Goal: Ask a question: Seek information or help from site administrators or community

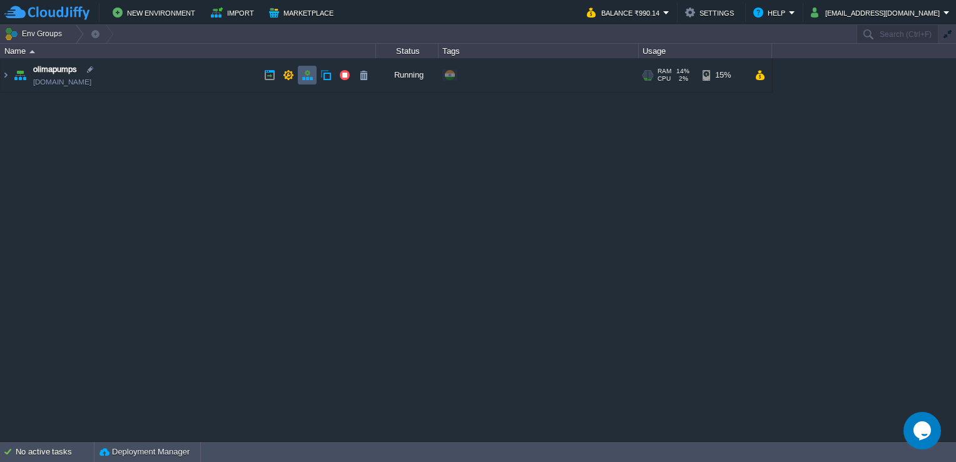
click at [302, 75] on button "button" at bounding box center [307, 74] width 11 height 11
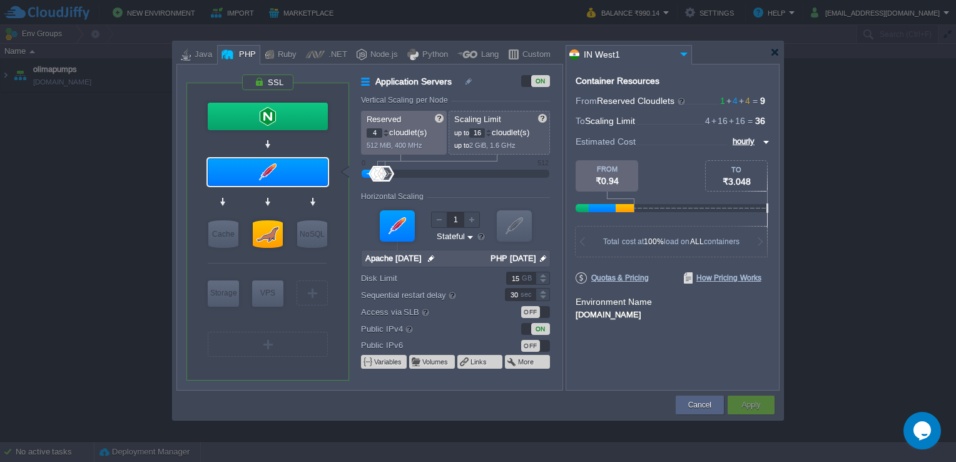
type input "MariaDB 11.4.2"
click at [270, 233] on div at bounding box center [268, 234] width 30 height 28
type input "SQL Databases"
type input "MariaDB 11.4.2"
type input "null"
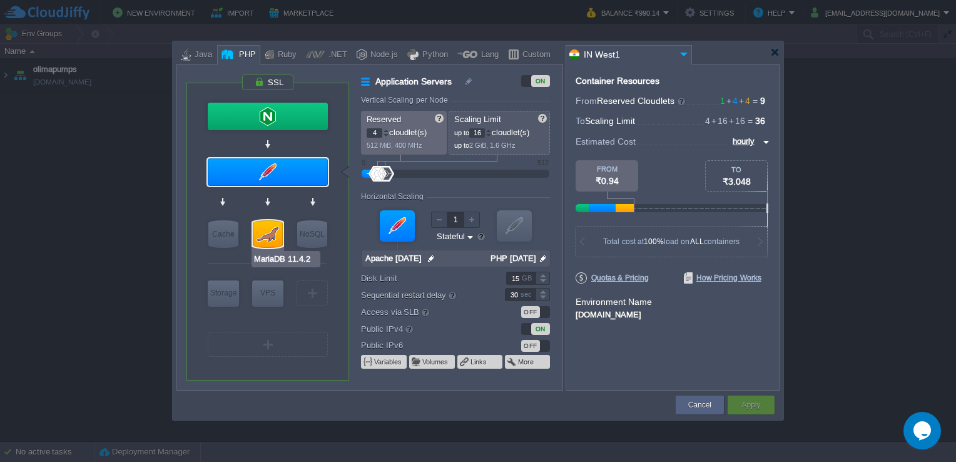
type input "11.4.2-almalin..."
type input "Stateless"
type input "10"
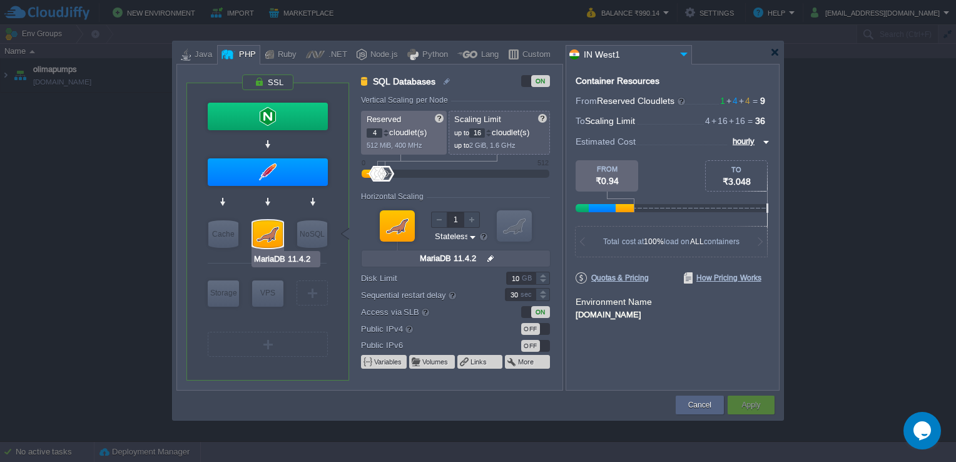
type input "Apache [DATE]"
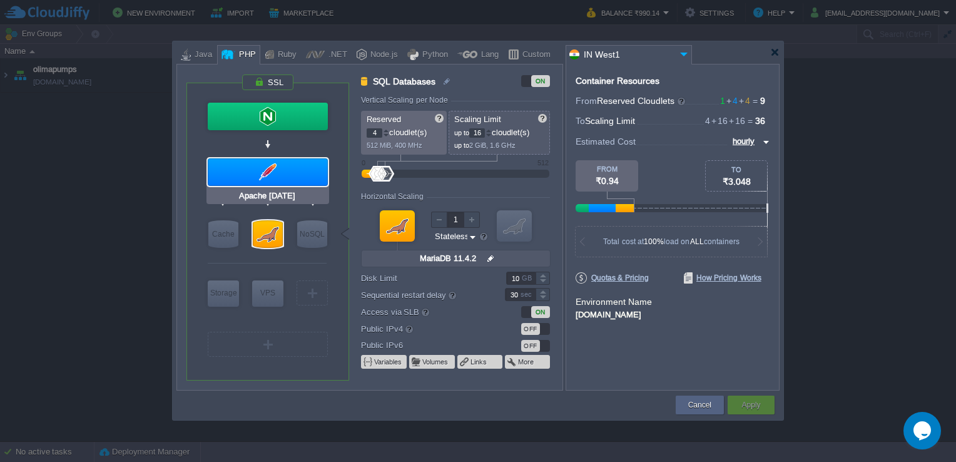
click at [268, 168] on div at bounding box center [268, 172] width 120 height 28
type input "Application Servers"
type input "Apache [DATE]"
type input "null"
type input "PHP [DATE]"
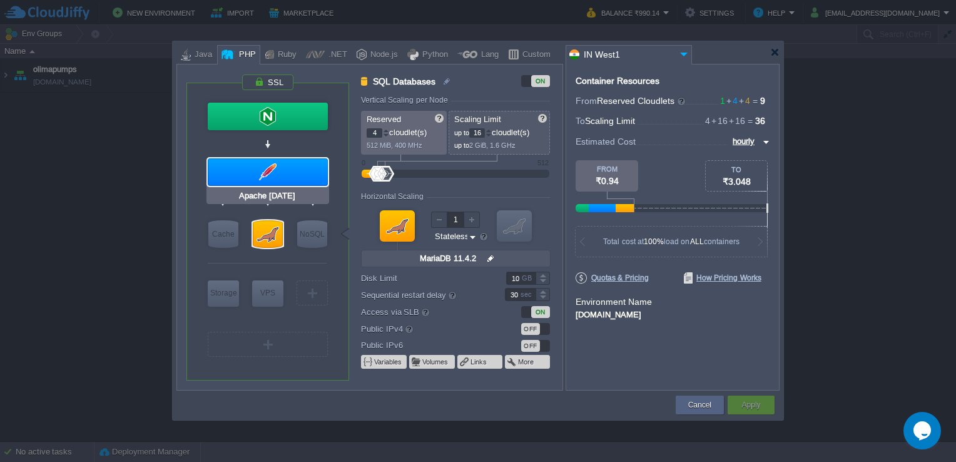
type input "Stateful"
type input "15"
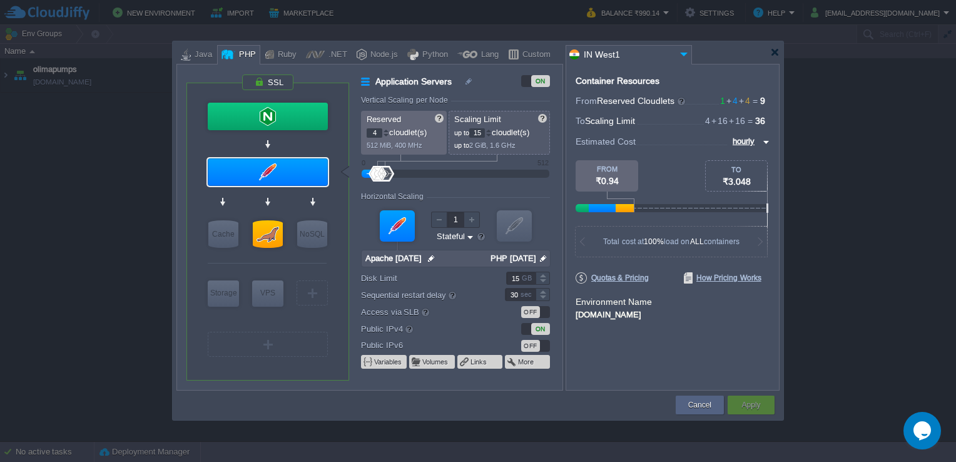
click at [489, 136] on div at bounding box center [488, 135] width 6 height 4
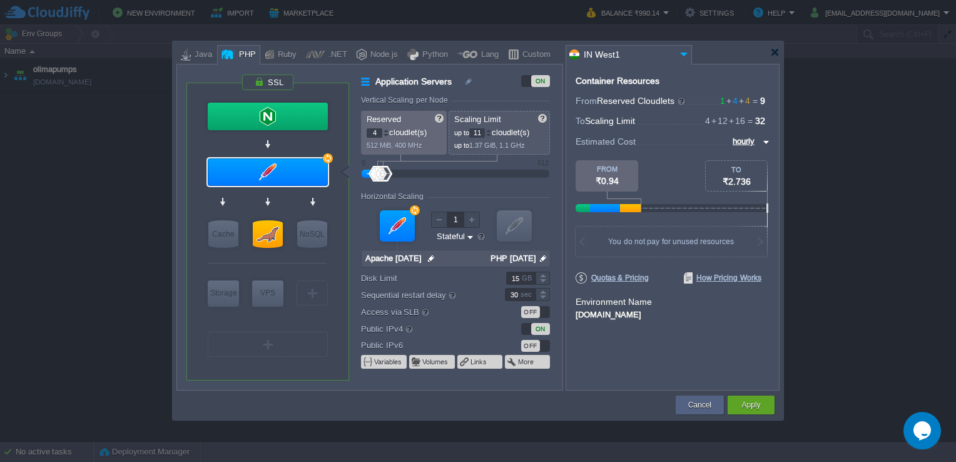
type input "10"
click at [489, 136] on div at bounding box center [488, 135] width 6 height 4
type input "MariaDB 11.4.2"
click at [265, 226] on div at bounding box center [268, 234] width 30 height 28
type input "SQL Databases"
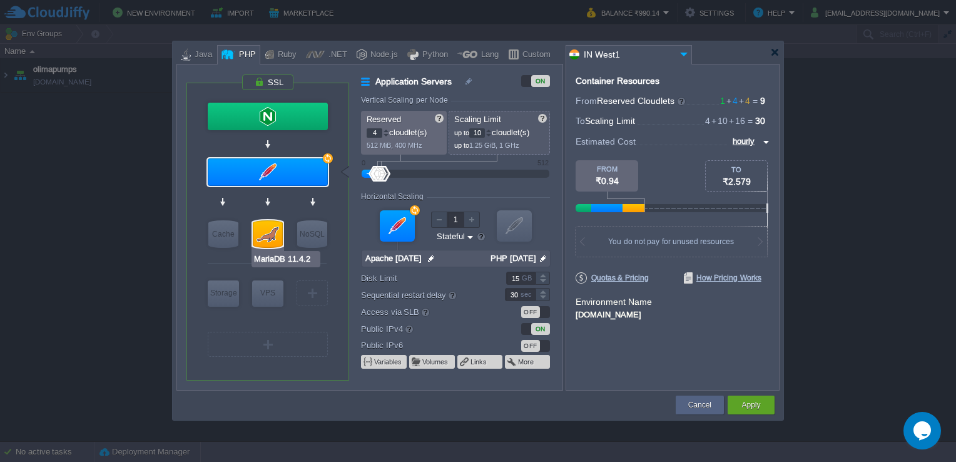
type input "16"
type input "MariaDB 11.4.2"
type input "null"
type input "11.4.2-almalin..."
type input "Stateless"
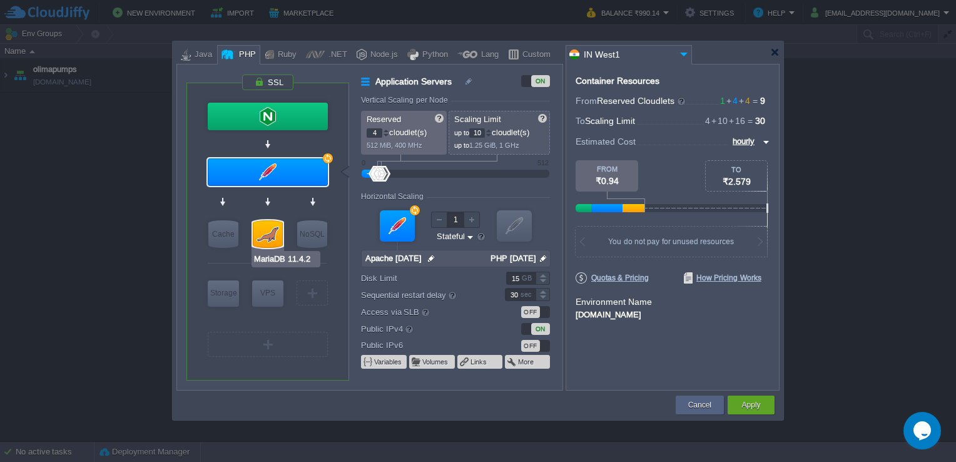
type input "10"
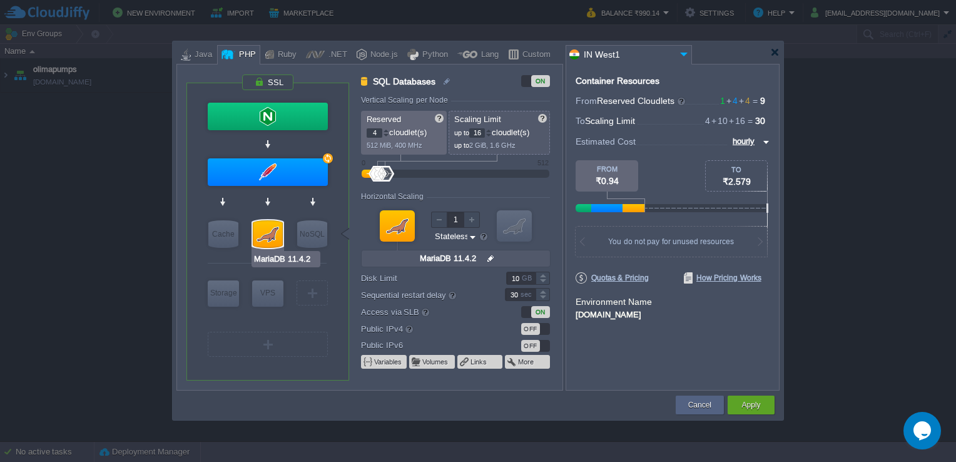
type input "Redis 7.2.4"
click at [490, 133] on div at bounding box center [489, 133] width 6 height 1
click at [490, 129] on div at bounding box center [488, 130] width 6 height 4
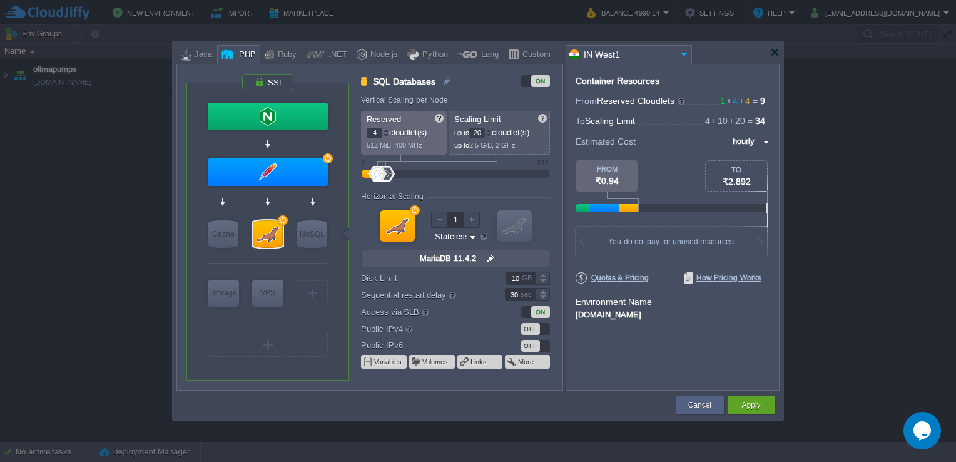
click at [490, 129] on div at bounding box center [488, 130] width 6 height 4
type input "23"
click at [490, 129] on div at bounding box center [488, 130] width 6 height 4
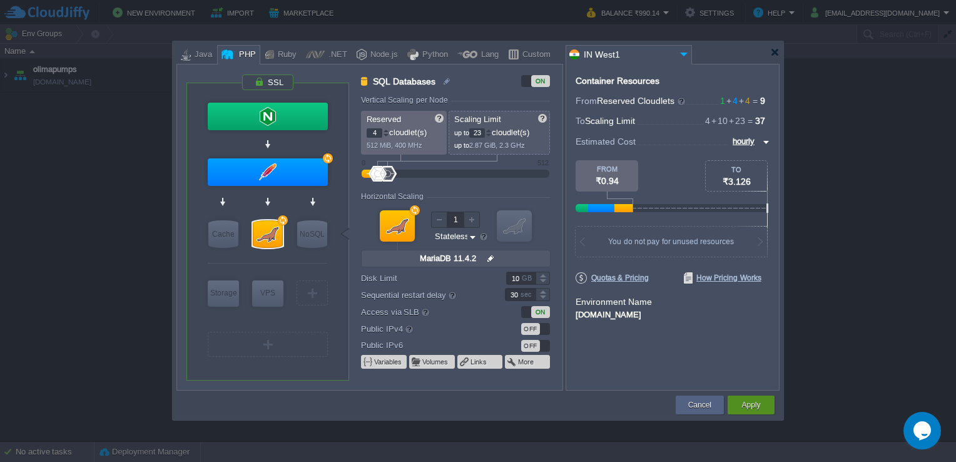
click at [756, 399] on button "Apply" at bounding box center [750, 404] width 19 height 13
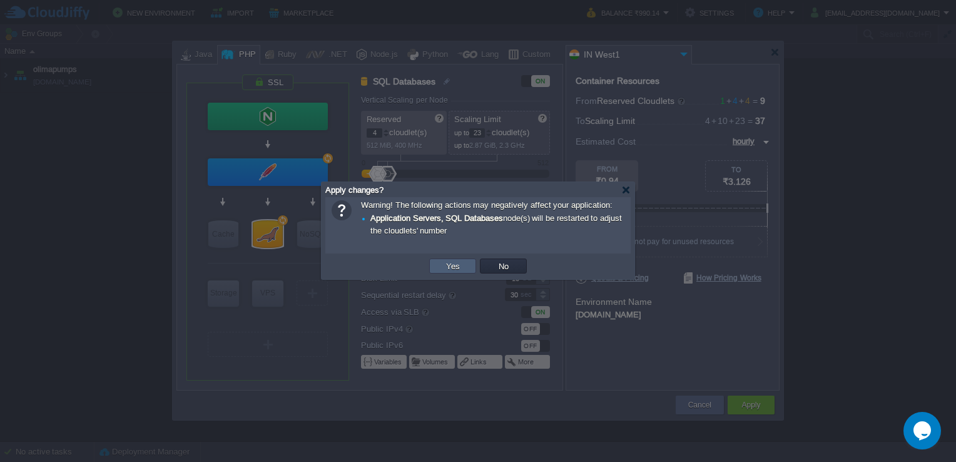
click at [445, 269] on button "Yes" at bounding box center [452, 265] width 21 height 11
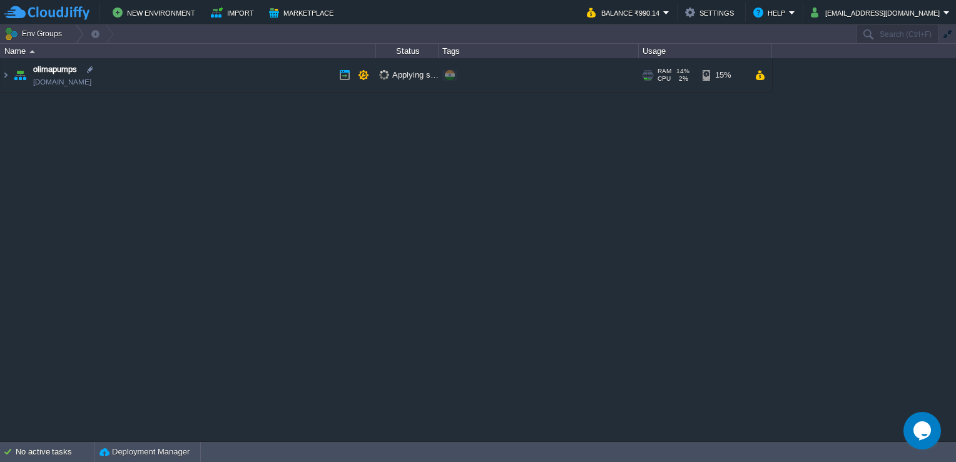
click at [11, 74] on img at bounding box center [20, 75] width 18 height 34
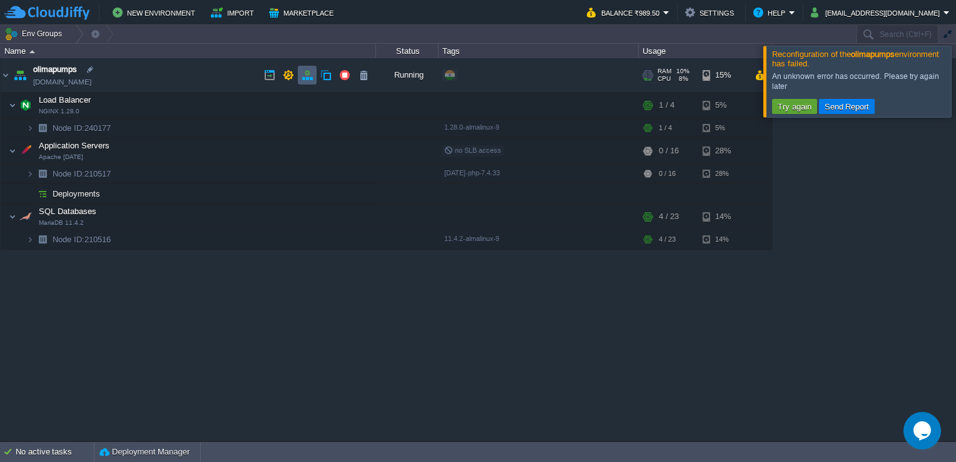
click at [303, 70] on button "button" at bounding box center [307, 74] width 11 height 11
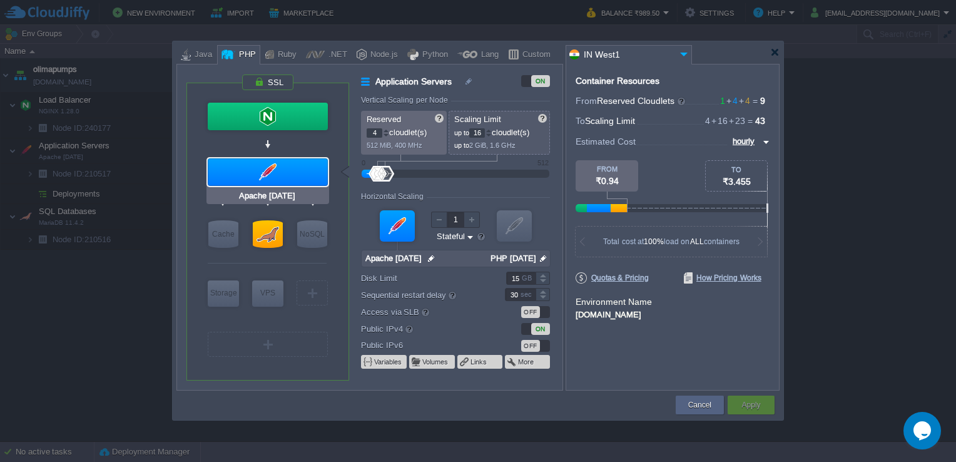
click at [248, 176] on div at bounding box center [268, 172] width 120 height 28
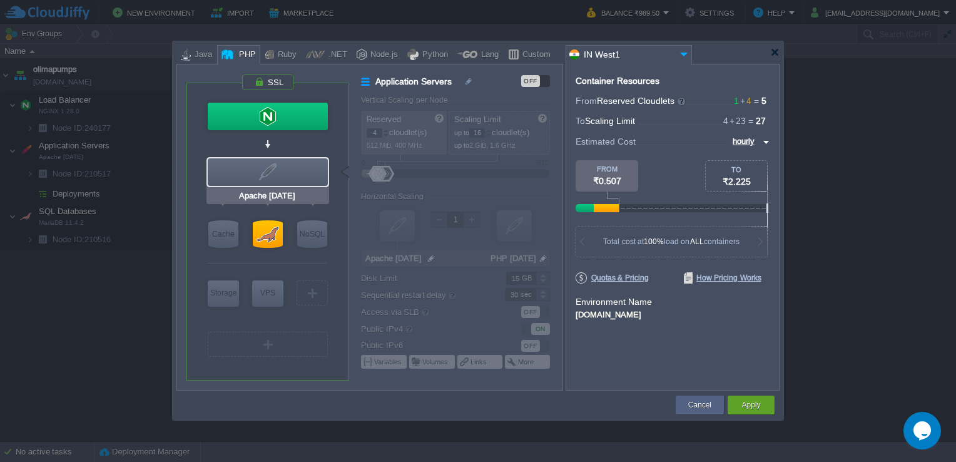
click at [248, 176] on div at bounding box center [268, 172] width 120 height 28
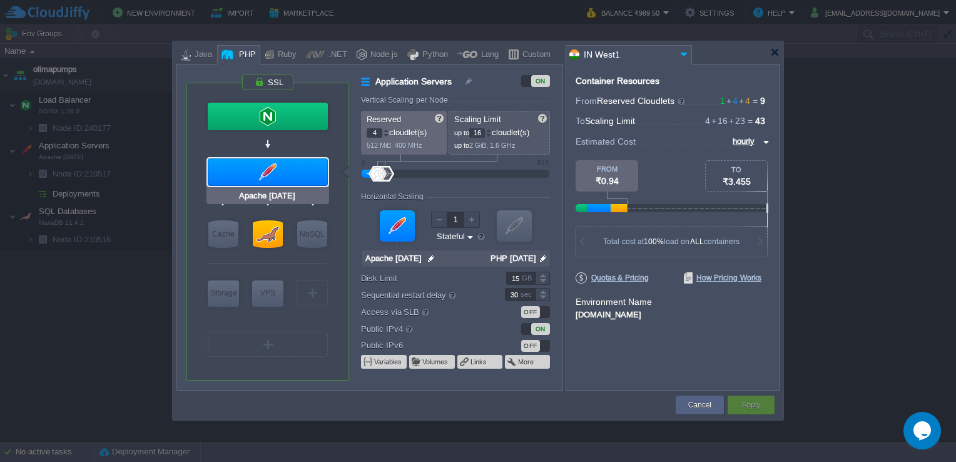
type input "MariaDB 11.4.2"
click at [274, 226] on div at bounding box center [268, 234] width 30 height 28
type input "SQL Databases"
type input "23"
type input "MariaDB 11.4.2"
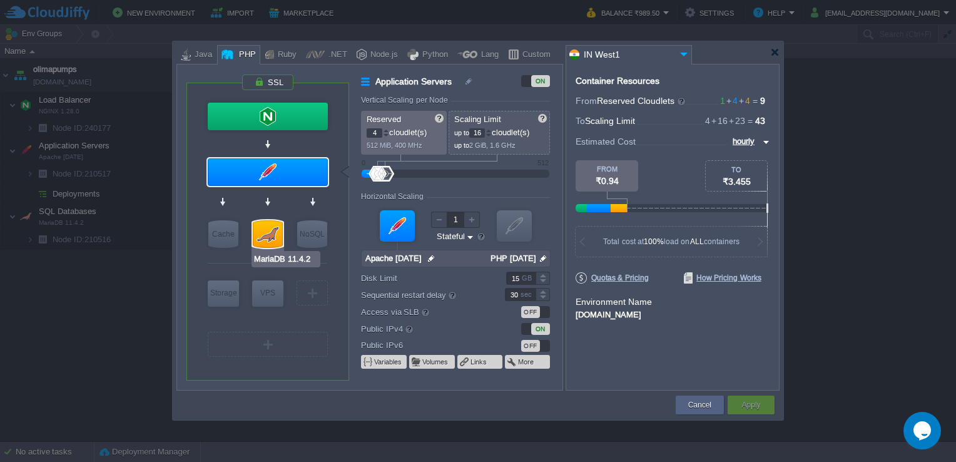
type input "null"
type input "11.4.2-almalin..."
type input "Stateless"
type input "10"
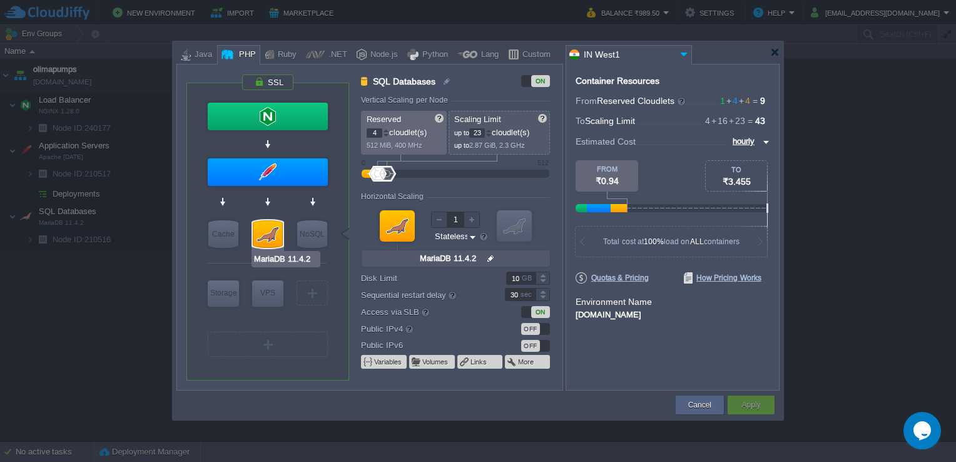
type input "Apache [DATE]"
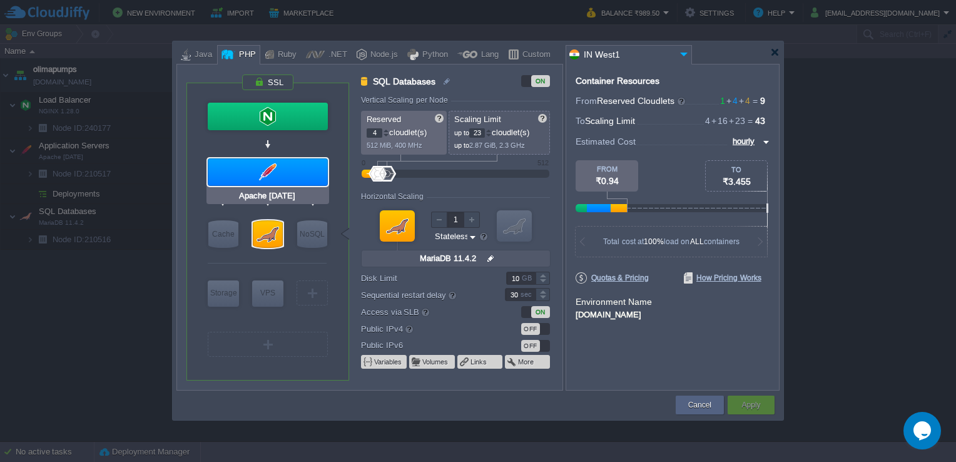
click at [303, 170] on div at bounding box center [268, 172] width 120 height 28
type input "Application Servers"
type input "16"
type input "Apache [DATE]"
type input "null"
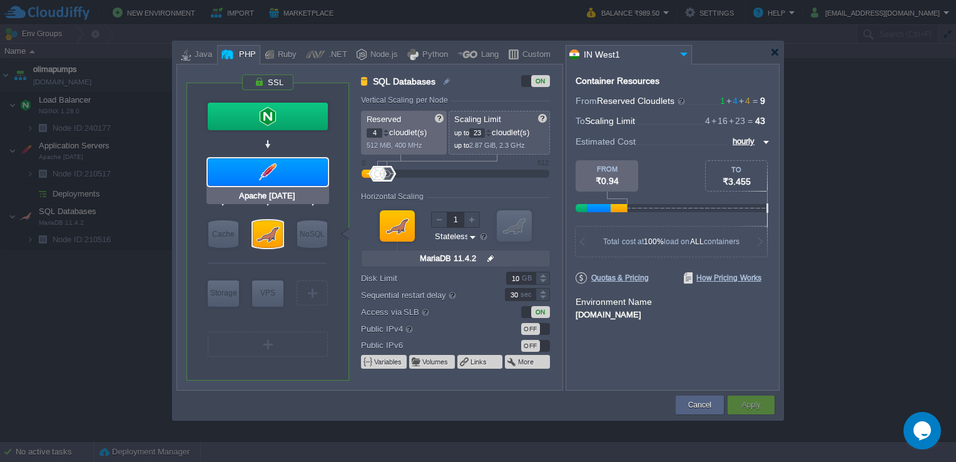
type input "PHP [DATE]"
type input "Stateful"
type input "15"
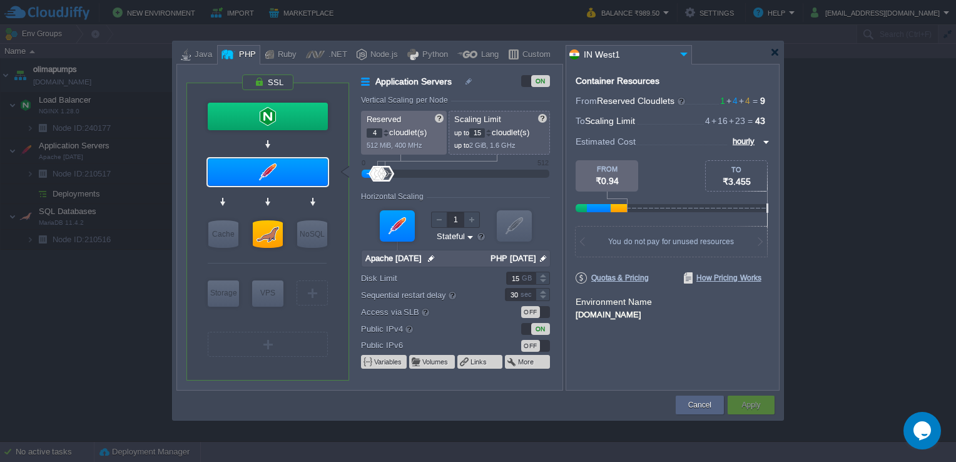
click at [492, 134] on div at bounding box center [488, 135] width 6 height 4
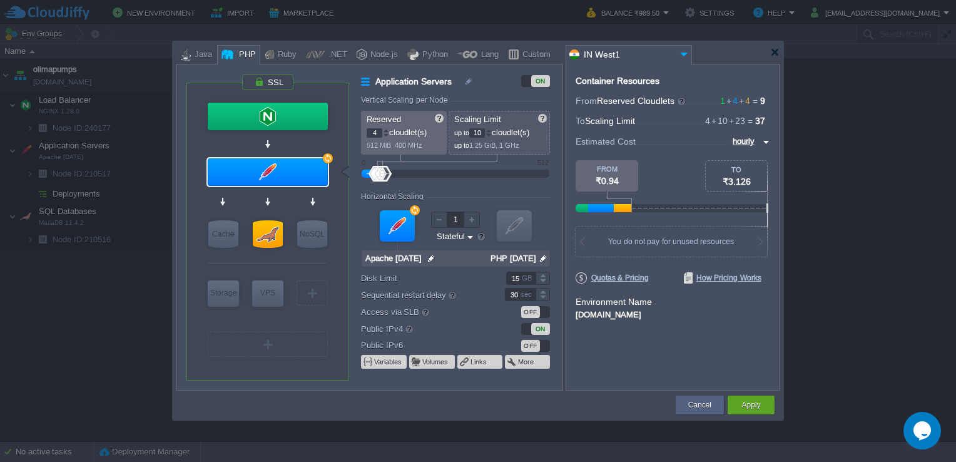
click at [492, 134] on div at bounding box center [488, 135] width 6 height 4
type input "9"
click at [492, 134] on div at bounding box center [488, 135] width 6 height 4
click at [761, 400] on div "Apply" at bounding box center [751, 404] width 28 height 19
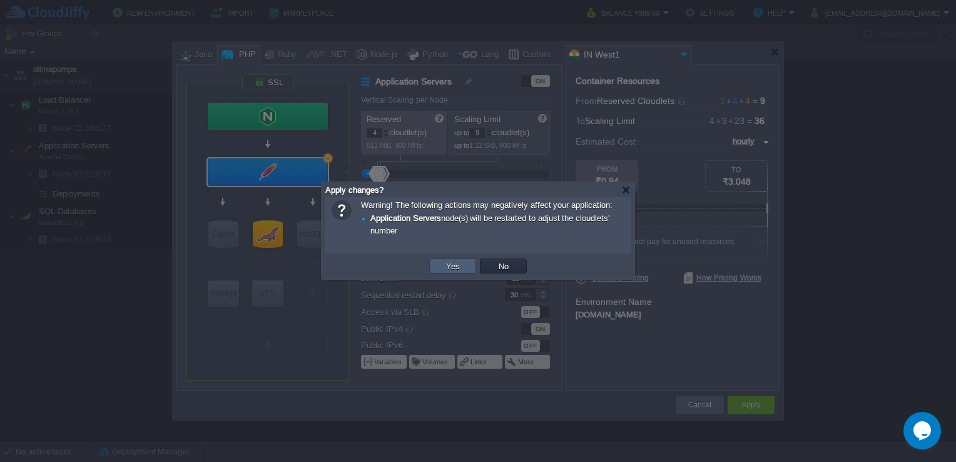
click at [458, 271] on button "Yes" at bounding box center [452, 265] width 21 height 11
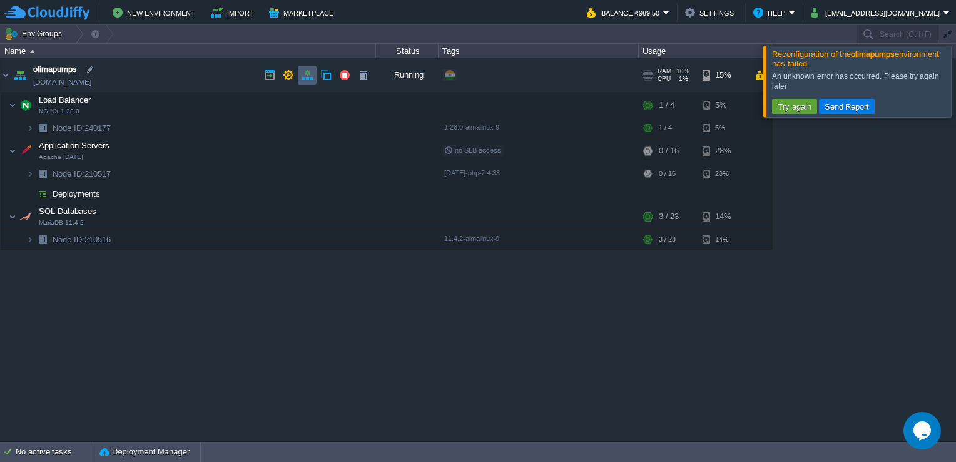
click at [307, 78] on button "button" at bounding box center [307, 74] width 11 height 11
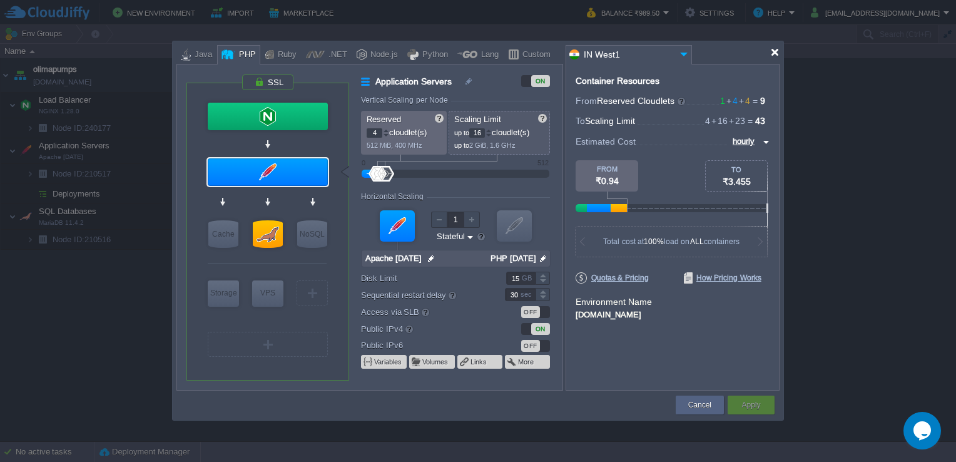
click at [773, 54] on div at bounding box center [774, 52] width 9 height 9
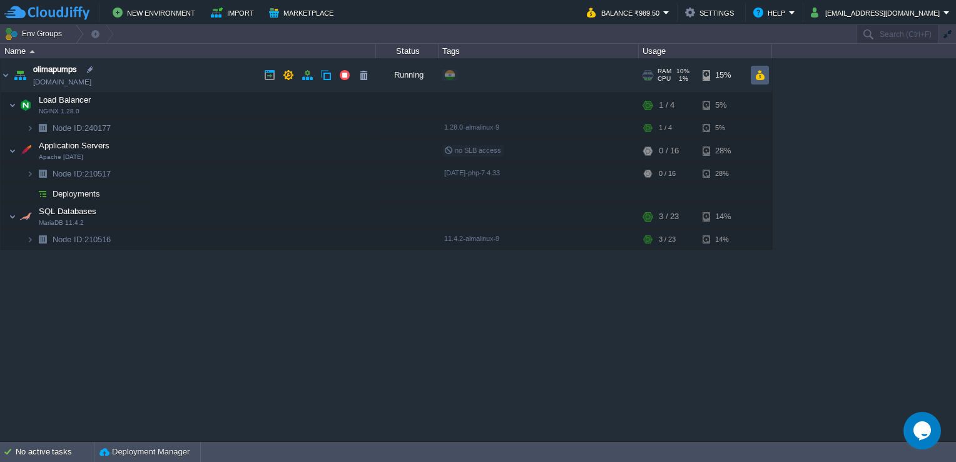
click at [753, 73] on td at bounding box center [760, 75] width 18 height 19
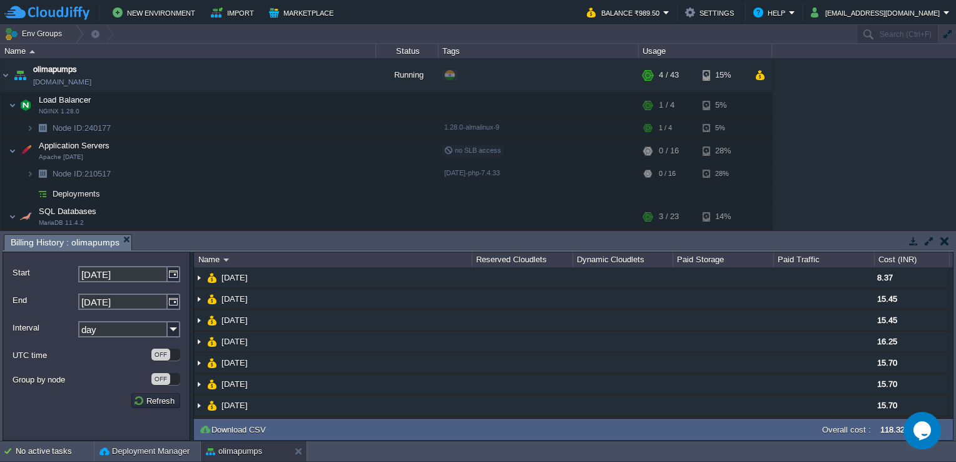
click at [943, 244] on button "button" at bounding box center [944, 240] width 9 height 11
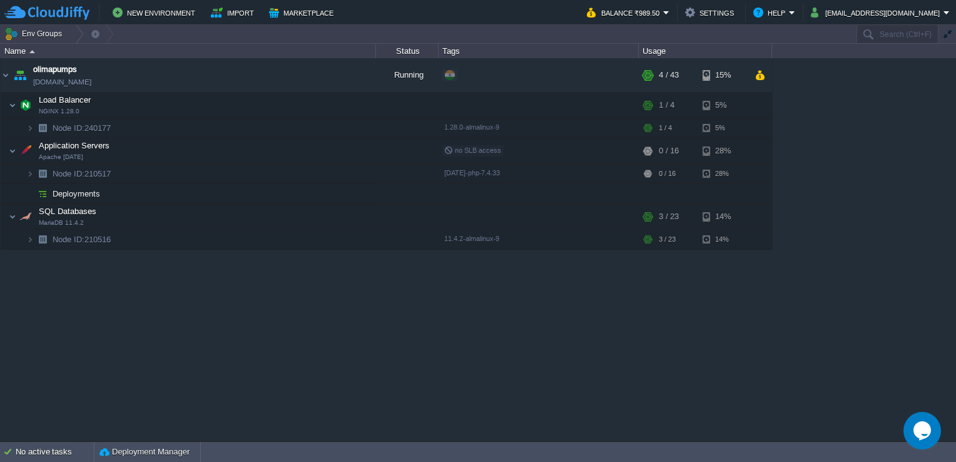
click at [927, 428] on icon "Chat widget" at bounding box center [922, 430] width 18 height 19
type input "919437018937"
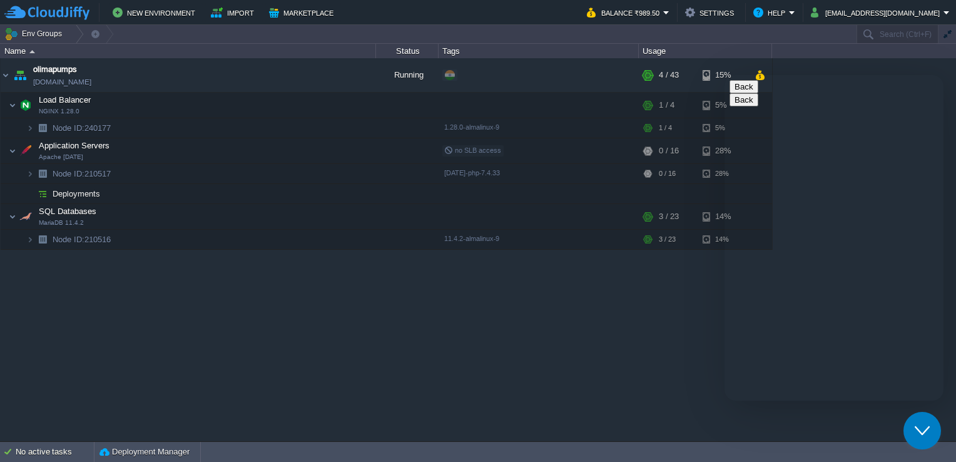
click at [305, 76] on button "button" at bounding box center [307, 74] width 11 height 11
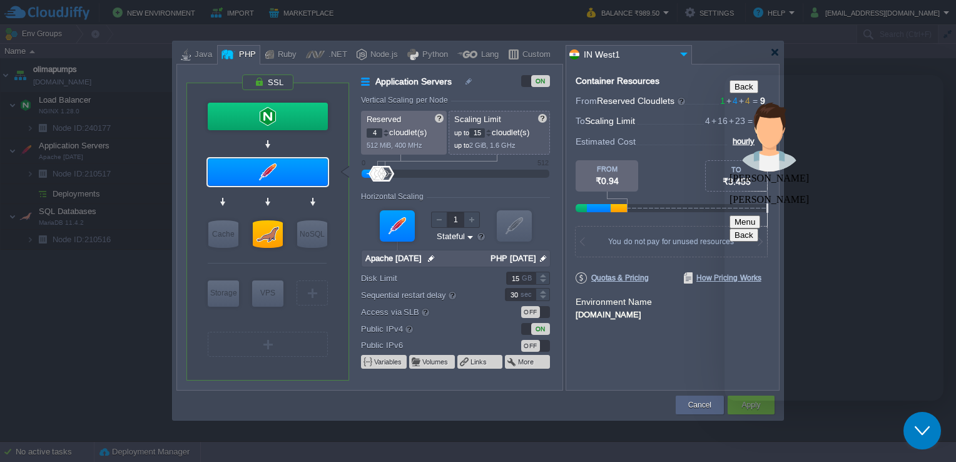
click at [490, 135] on div at bounding box center [488, 135] width 6 height 4
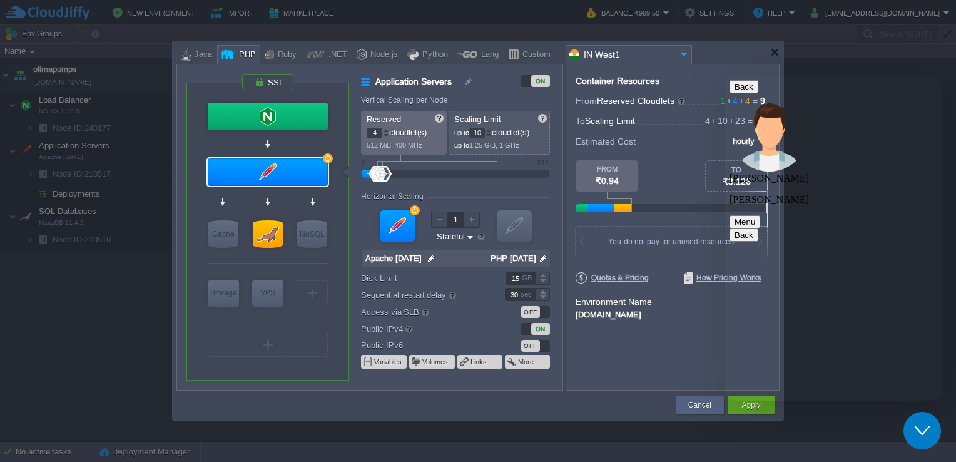
click at [490, 134] on div at bounding box center [488, 135] width 6 height 4
type input "9"
click at [490, 134] on div at bounding box center [488, 135] width 6 height 4
click at [915, 423] on icon "Close Chat This icon closes the chat window." at bounding box center [922, 430] width 15 height 15
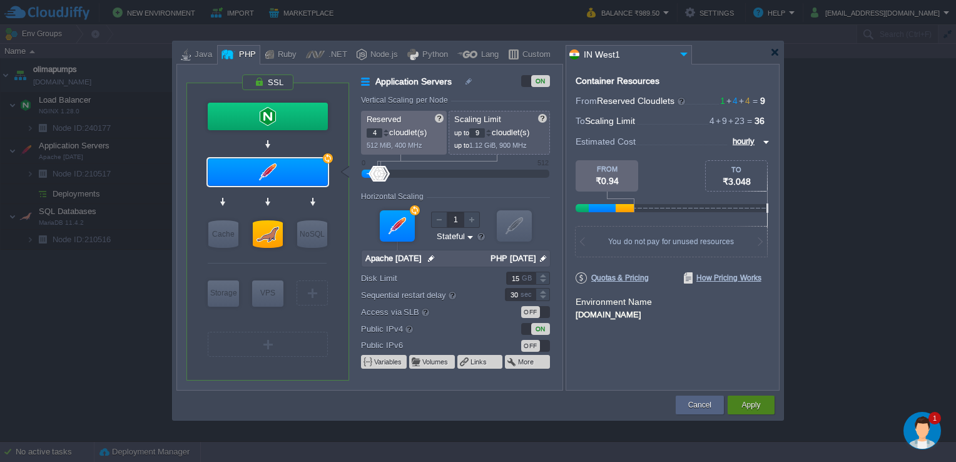
click at [763, 402] on div "Apply" at bounding box center [751, 404] width 28 height 19
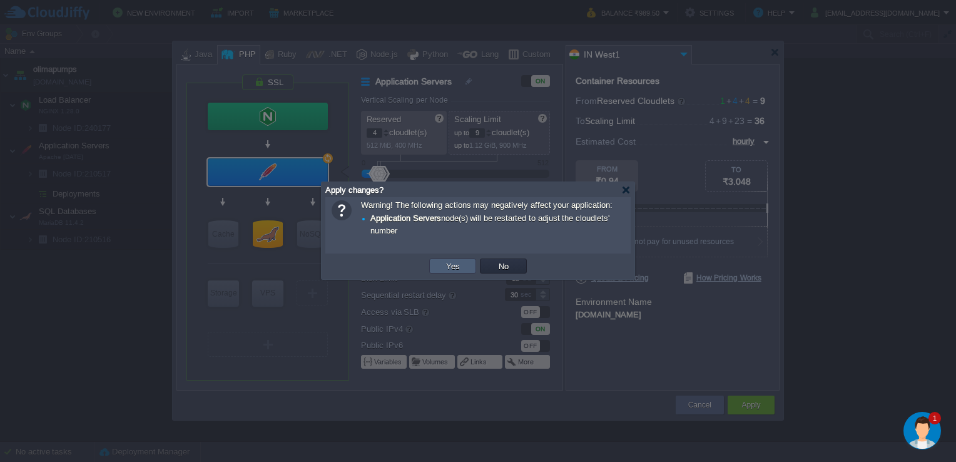
click at [440, 262] on td "Yes" at bounding box center [452, 265] width 47 height 15
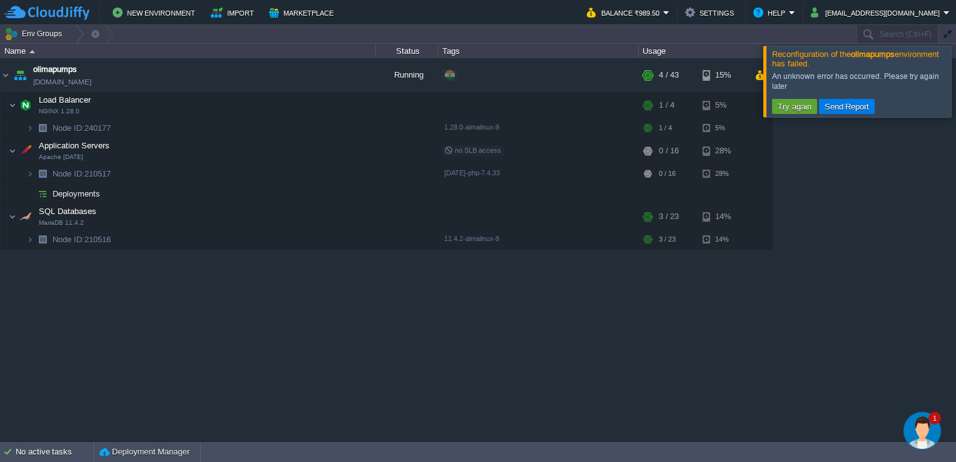
click at [926, 432] on img "Chat widget" at bounding box center [922, 431] width 38 height 38
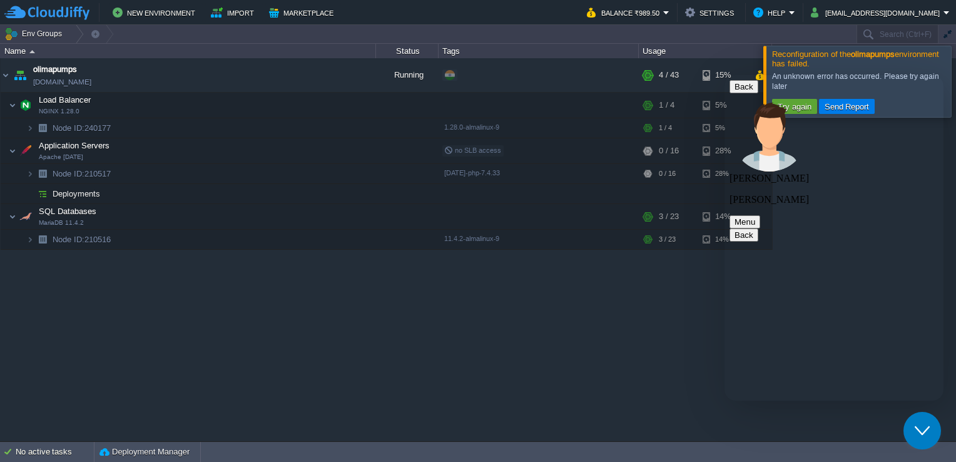
drag, startPoint x: 866, startPoint y: 65, endPoint x: 779, endPoint y: 56, distance: 87.5
click at [793, 59] on div "Reconfiguration of the olimapumps environment has failed." at bounding box center [859, 58] width 175 height 19
drag, startPoint x: 773, startPoint y: 53, endPoint x: 833, endPoint y: 59, distance: 60.3
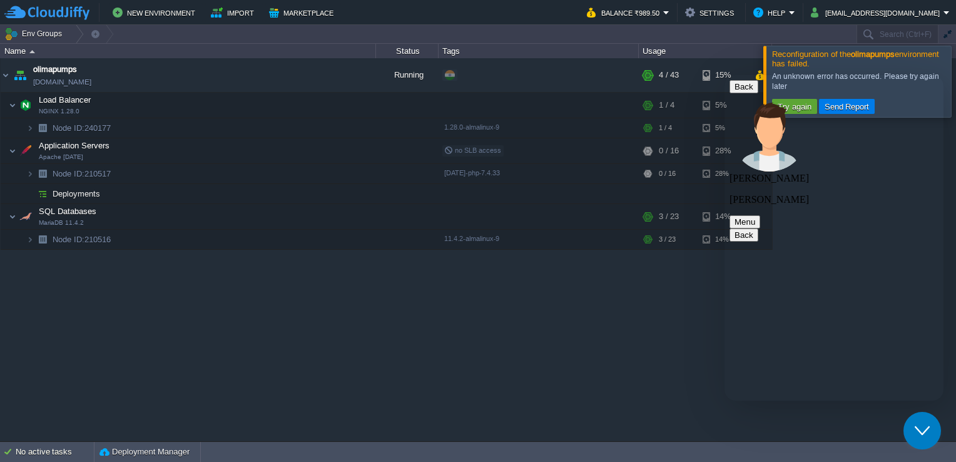
click at [831, 58] on span "Reconfiguration of the olimapumps environment has failed." at bounding box center [855, 58] width 167 height 19
click at [926, 431] on icon "Close Chat This icon closes the chat window." at bounding box center [922, 430] width 15 height 15
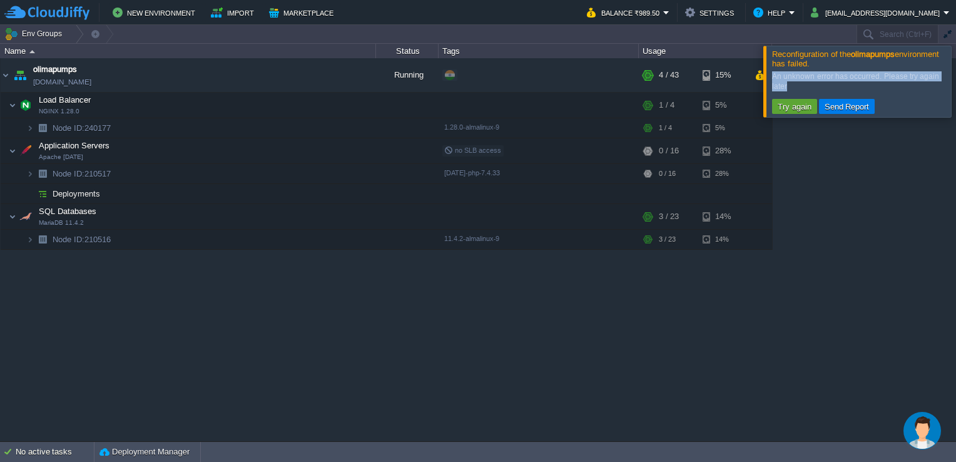
drag, startPoint x: 791, startPoint y: 84, endPoint x: 771, endPoint y: 56, distance: 34.5
click at [771, 56] on div "Reconfiguration of the olimapumps environment has failed. An unknown error has …" at bounding box center [857, 82] width 188 height 72
copy div "An unknown error has occurred. Please try again later"
click at [924, 436] on img "Chat widget" at bounding box center [922, 431] width 38 height 38
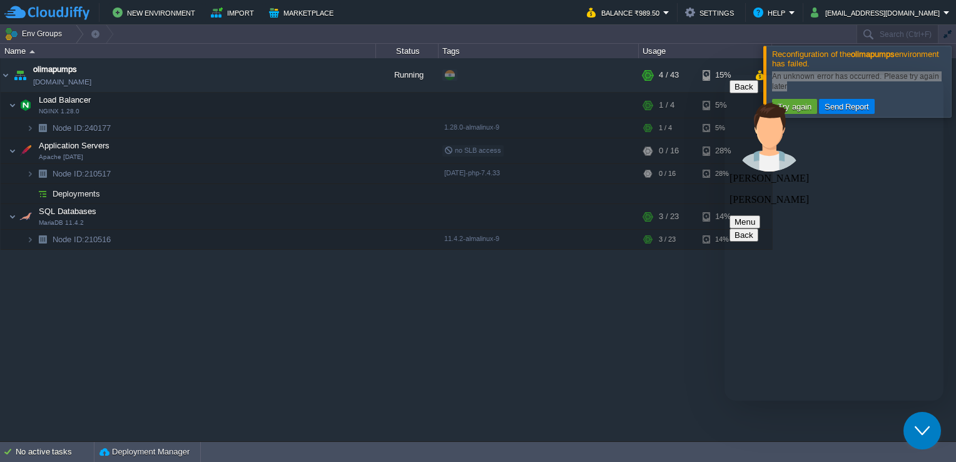
type textarea "An unknown error has occurred. Please try again later"
type textarea "how to solve this error"
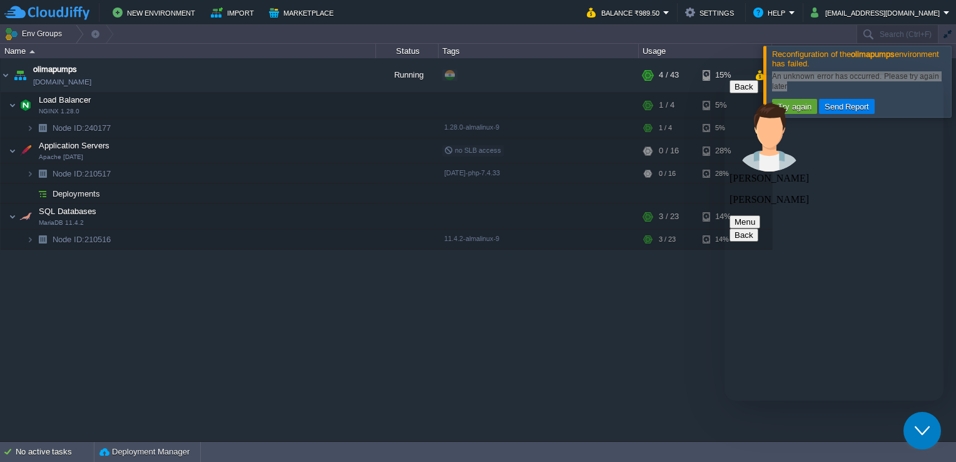
click at [922, 430] on icon "Close Chat This icon closes the chat window." at bounding box center [922, 430] width 15 height 15
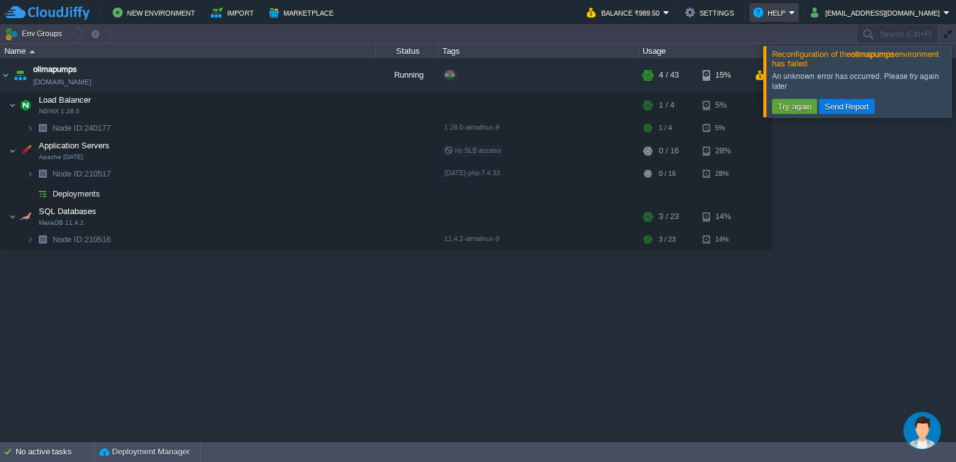
click at [795, 14] on em "Help" at bounding box center [774, 12] width 42 height 15
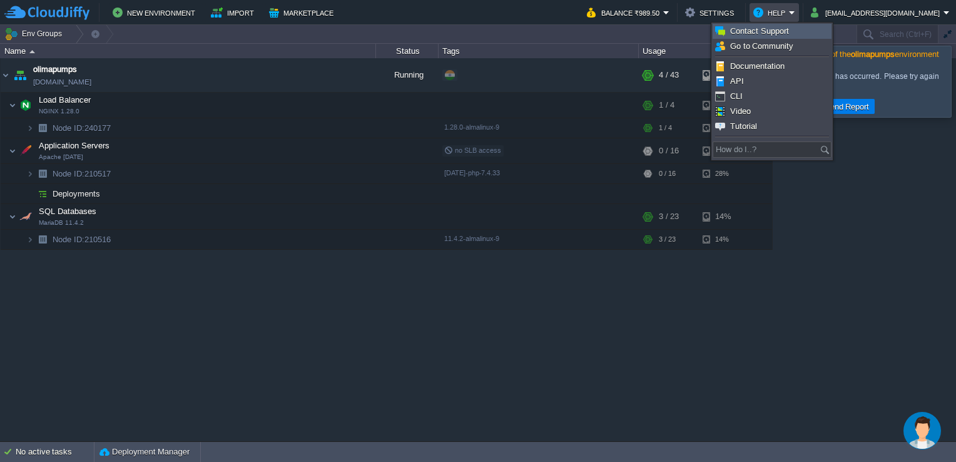
click at [765, 31] on span "Contact Support" at bounding box center [759, 30] width 59 height 9
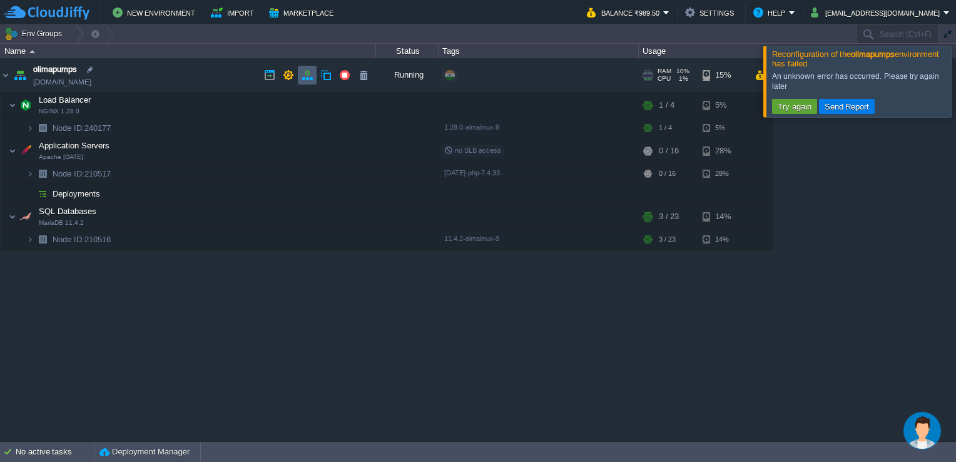
click at [303, 71] on button "button" at bounding box center [307, 74] width 11 height 11
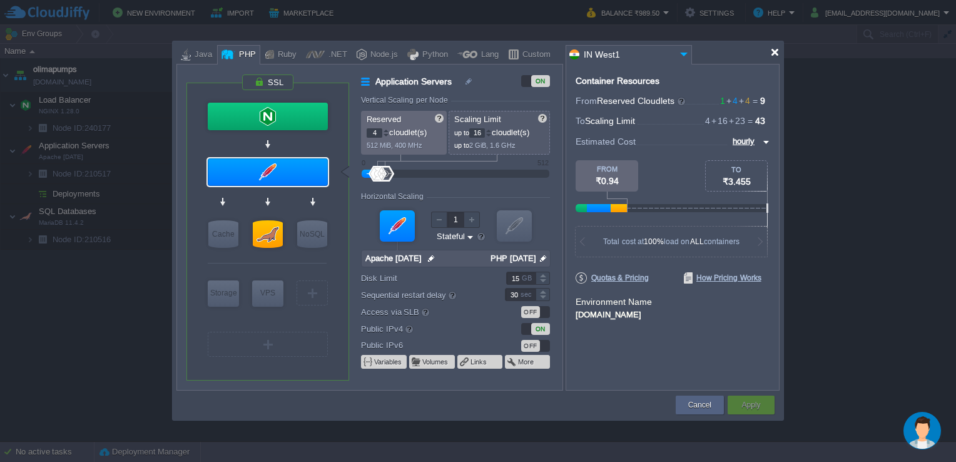
click at [773, 50] on div at bounding box center [774, 52] width 9 height 9
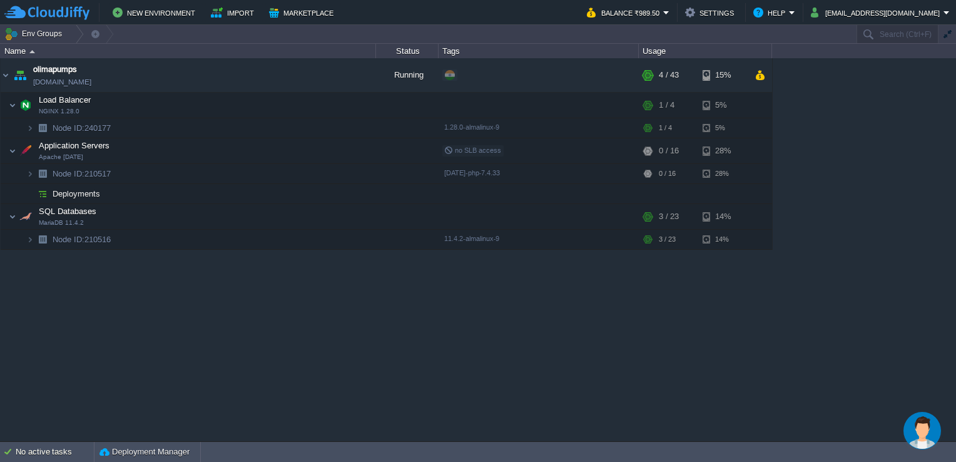
click at [913, 426] on img "Chat widget" at bounding box center [922, 431] width 38 height 38
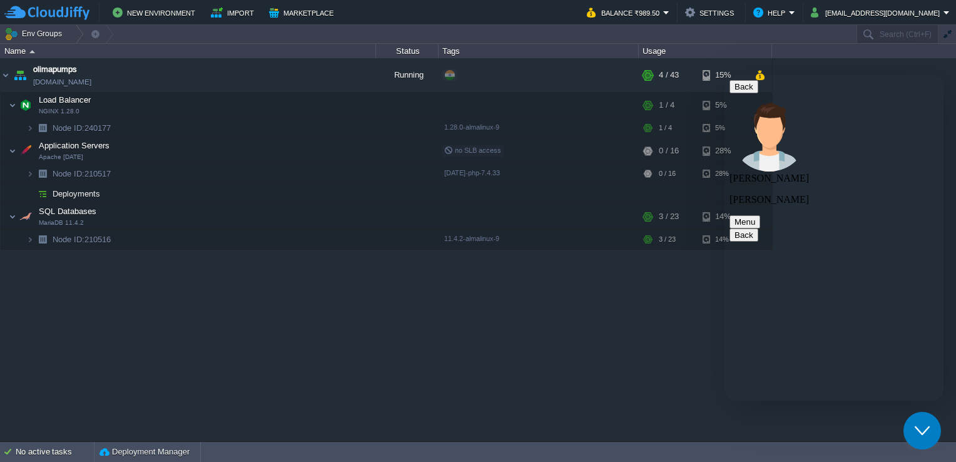
type textarea "Please check & reply to me"
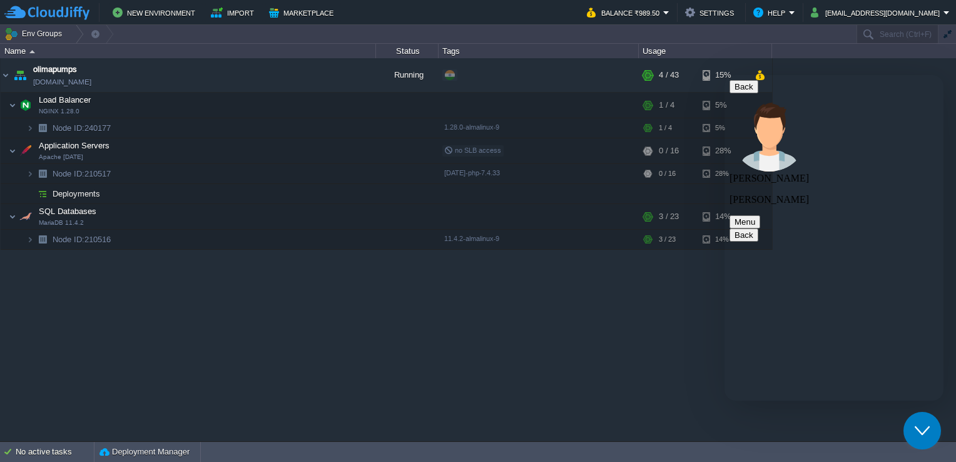
type textarea "ok"
